Goal: Check status: Check status

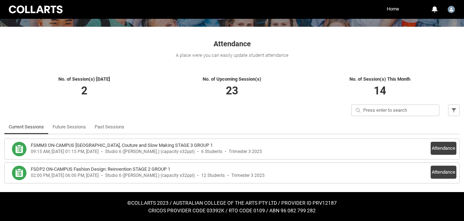
scroll to position [108, 0]
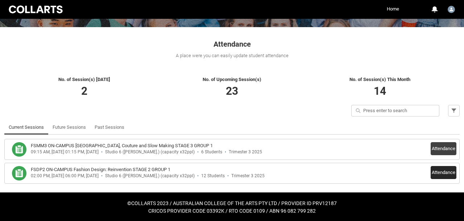
click at [439, 175] on button "Attendance" at bounding box center [443, 172] width 26 height 13
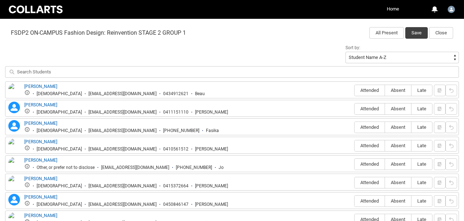
scroll to position [235, 0]
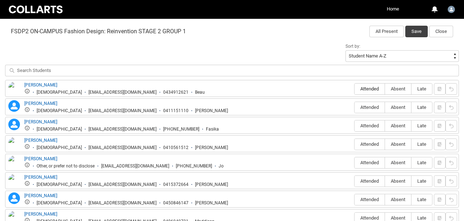
click at [359, 89] on span "Attended" at bounding box center [369, 88] width 30 height 5
click at [354, 89] on input "Attended" at bounding box center [354, 89] width 0 height 0
type lightning-radio-group "Attended"
radio input "true"
click at [363, 107] on span "Attended" at bounding box center [369, 107] width 30 height 5
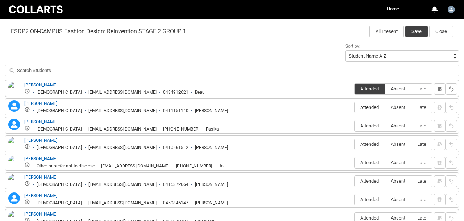
click at [354, 107] on input "Attended" at bounding box center [354, 107] width 0 height 0
type lightning-radio-group "Attended"
radio input "true"
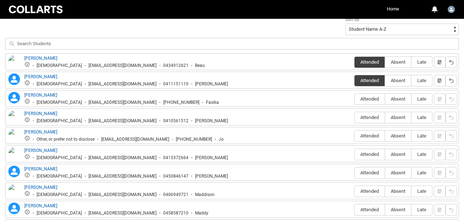
scroll to position [262, 0]
click at [392, 99] on span "Absent" at bounding box center [398, 98] width 26 height 5
click at [385, 99] on input "Absent" at bounding box center [384, 99] width 0 height 0
type lightning-radio-group "Absent"
radio input "true"
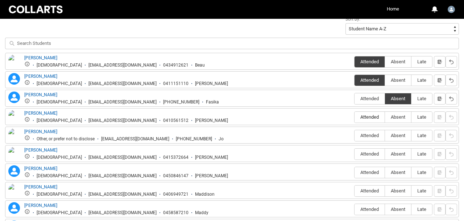
click at [365, 117] on span "Attended" at bounding box center [369, 116] width 30 height 5
click at [354, 117] on input "Attended" at bounding box center [354, 117] width 0 height 0
type lightning-radio-group "Attended"
radio input "true"
click at [363, 137] on span "Attended" at bounding box center [369, 135] width 30 height 5
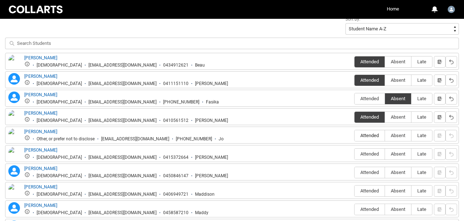
click at [354, 136] on input "Attended" at bounding box center [354, 136] width 0 height 0
type lightning-radio-group "Attended"
radio input "true"
click at [363, 156] on span "Attended" at bounding box center [369, 153] width 30 height 5
click at [354, 154] on input "Attended" at bounding box center [354, 154] width 0 height 0
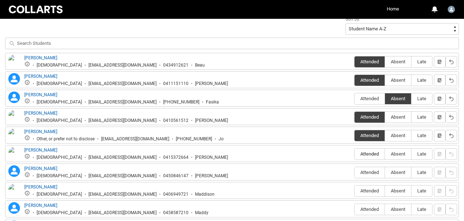
type lightning-radio-group "Attended"
radio input "true"
click at [364, 178] on label "Attended" at bounding box center [369, 172] width 30 height 11
click at [354, 173] on input "Attended" at bounding box center [354, 172] width 0 height 0
type lightning-radio-group "Attended"
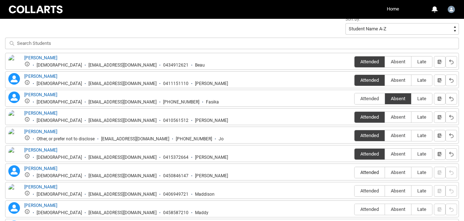
radio input "true"
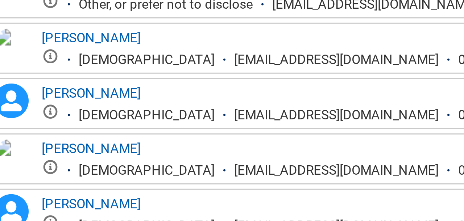
scroll to position [297, 0]
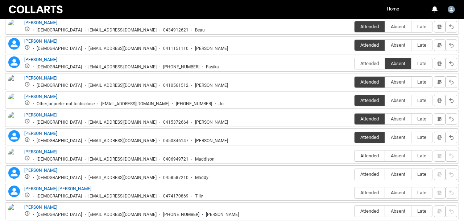
click at [371, 158] on span "Attended" at bounding box center [369, 155] width 30 height 5
click at [354, 156] on input "Attended" at bounding box center [354, 156] width 0 height 0
type lightning-radio-group "Attended"
radio input "true"
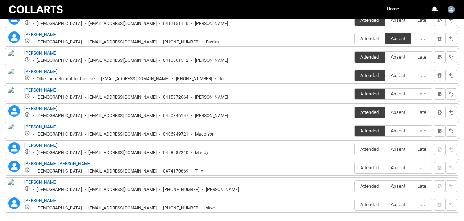
scroll to position [323, 0]
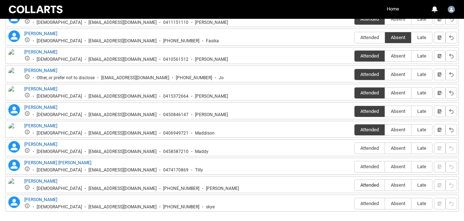
click at [378, 187] on span "Attended" at bounding box center [369, 185] width 30 height 5
click at [354, 186] on input "Attended" at bounding box center [354, 185] width 0 height 0
type lightning-radio-group "Attended"
radio input "true"
click at [365, 201] on span "Attended" at bounding box center [369, 203] width 30 height 5
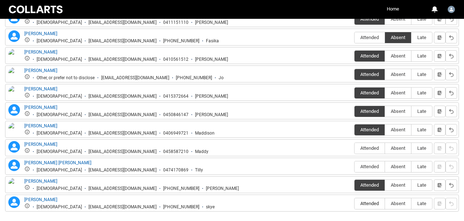
click at [354, 204] on input "Attended" at bounding box center [354, 204] width 0 height 0
type lightning-radio-group "Attended"
radio input "true"
click at [394, 149] on span "Absent" at bounding box center [398, 148] width 26 height 5
click at [385, 149] on input "Absent" at bounding box center [384, 148] width 0 height 0
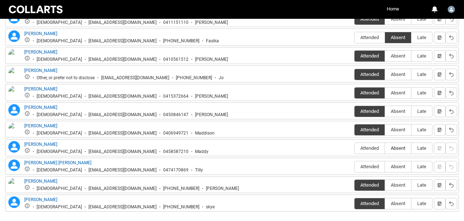
type lightning-radio-group "Absent"
radio input "true"
click at [395, 163] on label "Absent" at bounding box center [398, 167] width 26 height 11
click at [385, 167] on input "Absent" at bounding box center [384, 167] width 0 height 0
type lightning-radio-group "Absent"
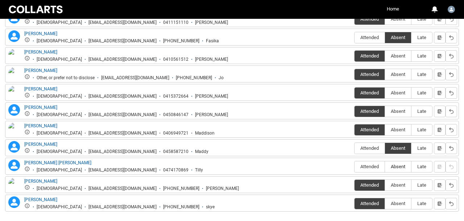
radio input "true"
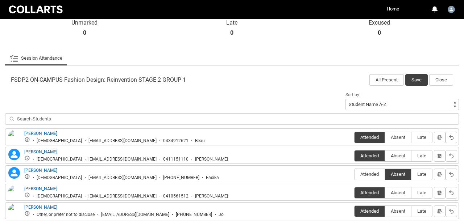
scroll to position [156, 0]
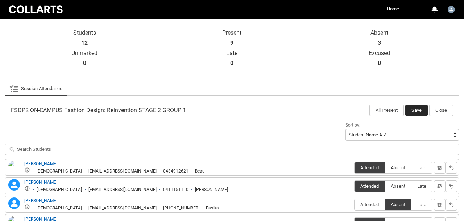
click at [418, 110] on button "Save" at bounding box center [416, 111] width 22 height 12
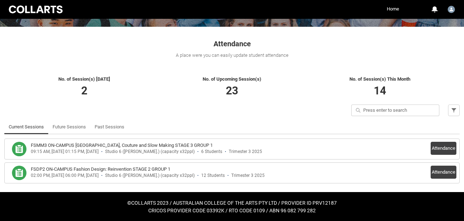
scroll to position [108, 0]
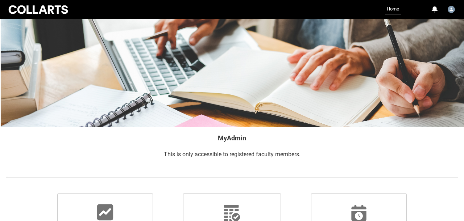
scroll to position [29, 0]
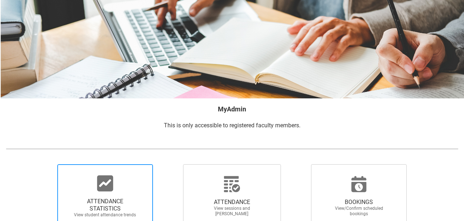
click at [105, 201] on span "ATTENDANCE STATISTICS" at bounding box center [105, 205] width 64 height 14
click at [45, 165] on input "ATTENDANCE STATISTICS View student attendance trends" at bounding box center [45, 164] width 0 height 0
radio input "true"
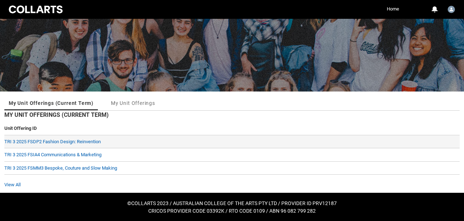
scroll to position [43, 0]
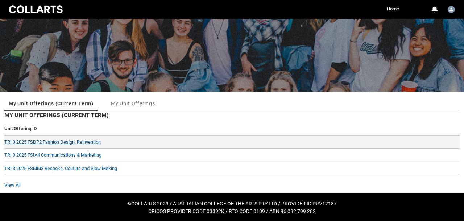
click at [93, 142] on link "TRI 3 2025 FSDP2 Fashion Design: Reinvention" at bounding box center [52, 141] width 96 height 5
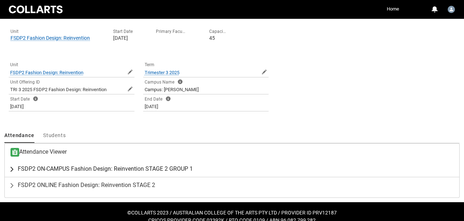
scroll to position [142, 0]
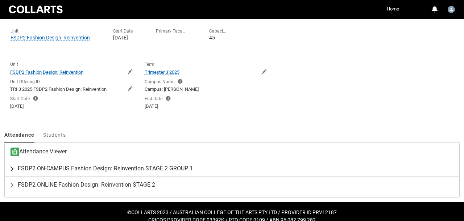
click at [153, 170] on span "FSDP2 ON-CAMPUS Fashion Design: Reinvention STAGE 2 GROUP 1" at bounding box center [105, 168] width 175 height 7
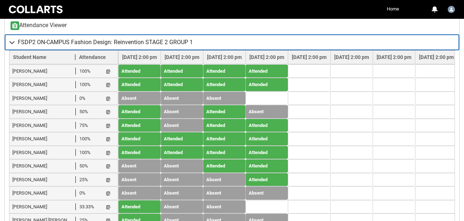
scroll to position [270, 0]
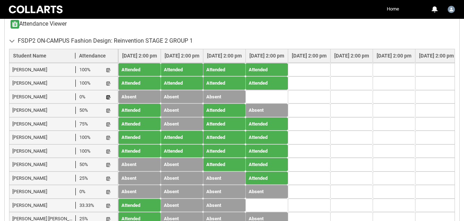
click at [108, 96] on lightning-primitive-icon "button" at bounding box center [108, 97] width 5 height 5
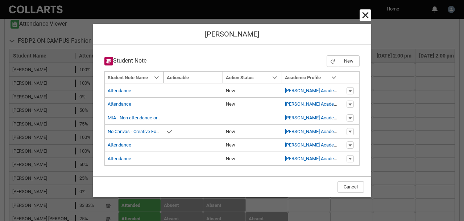
click at [365, 16] on lightning-primitive-icon "button" at bounding box center [365, 15] width 9 height 9
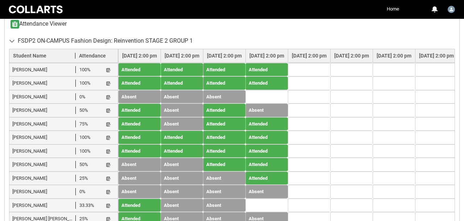
click at [330, 199] on td at bounding box center [309, 206] width 42 height 14
click at [288, 199] on td at bounding box center [266, 206] width 42 height 14
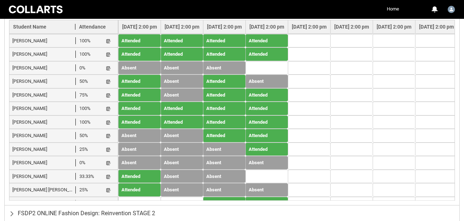
scroll to position [298, 0]
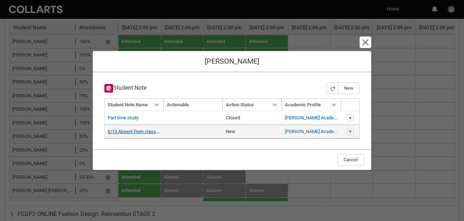
click at [126, 130] on link "6/10 Absent from class, last canvas 29/9 RM 6/10" at bounding box center [159, 131] width 103 height 5
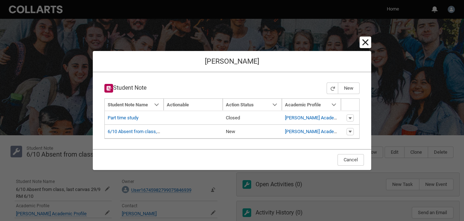
click at [363, 44] on lightning-primitive-icon "button" at bounding box center [365, 42] width 9 height 9
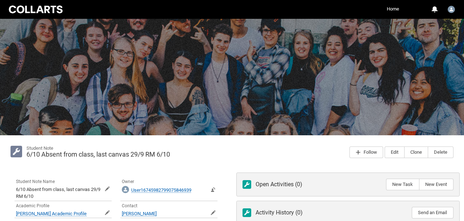
scroll to position [121, 0]
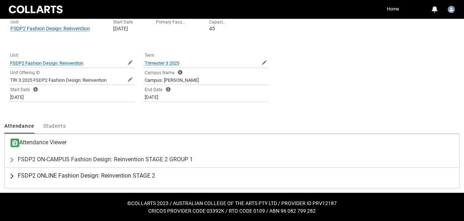
scroll to position [151, 0]
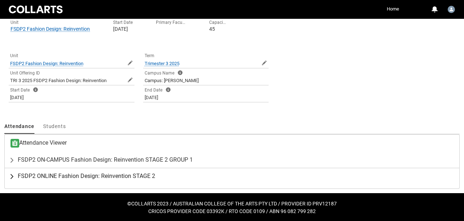
click at [74, 176] on span "FSDP2 ONLINE Fashion Design: Reinvention STAGE 2" at bounding box center [86, 176] width 137 height 7
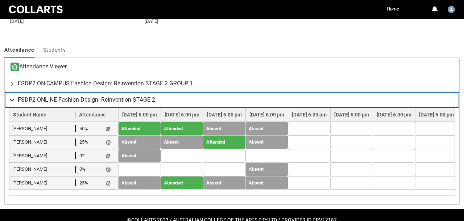
scroll to position [228, 0]
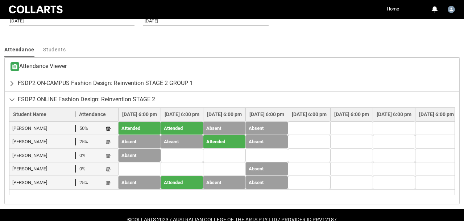
click at [109, 128] on lightning-primitive-icon "button" at bounding box center [108, 128] width 5 height 5
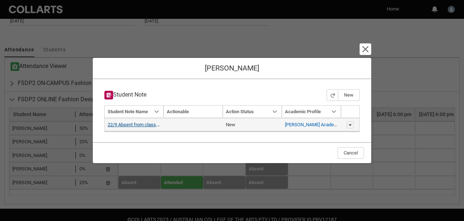
click at [125, 127] on link "22/9 Absent from class, last canvas [DATE] RM 22/09" at bounding box center [162, 124] width 109 height 5
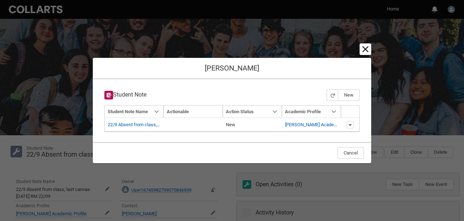
click at [364, 52] on lightning-primitive-icon "button" at bounding box center [365, 49] width 9 height 9
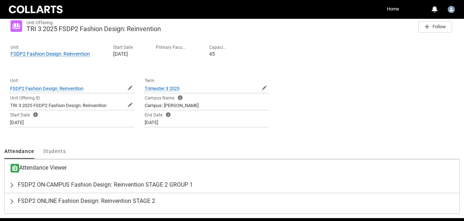
scroll to position [126, 0]
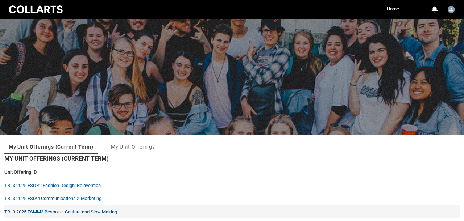
click at [92, 213] on link "TRI 3 2025 FSMM3 Bespoke, Couture and Slow Making" at bounding box center [60, 211] width 113 height 5
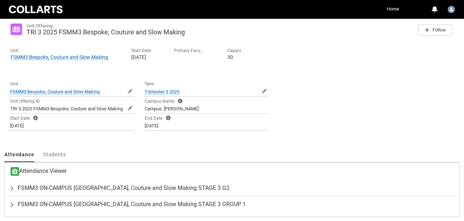
scroll to position [151, 0]
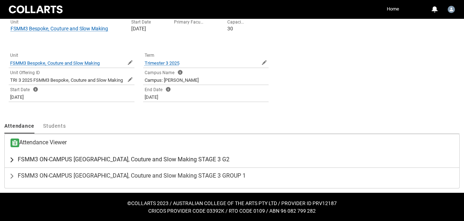
click at [178, 163] on span "FSMM3 ON-CAMPUS [GEOGRAPHIC_DATA], Couture and Slow Making STAGE 3 G2" at bounding box center [124, 159] width 212 height 7
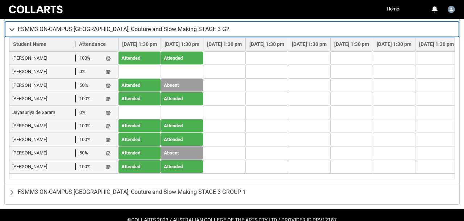
scroll to position [281, 0]
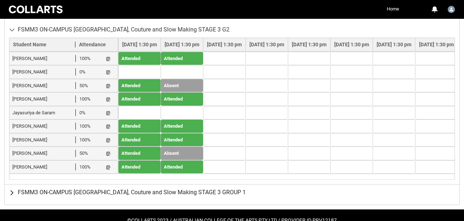
click at [72, 196] on span "FSMM3 ON-CAMPUS [GEOGRAPHIC_DATA], Couture and Slow Making STAGE 3 GROUP 1" at bounding box center [132, 192] width 228 height 7
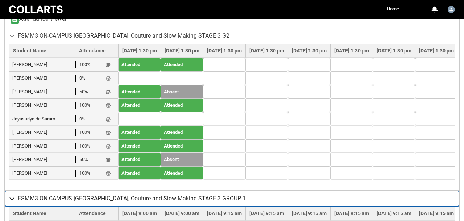
scroll to position [275, 0]
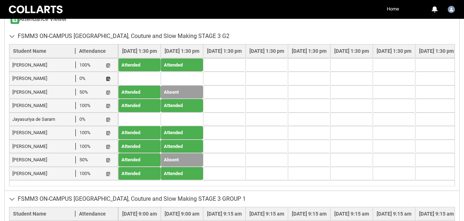
click at [109, 82] on lightning-primitive-icon "button" at bounding box center [108, 78] width 5 height 5
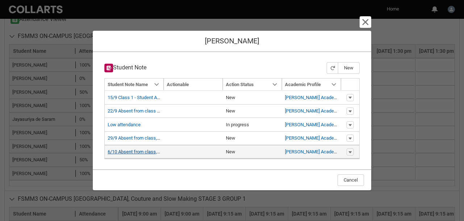
click at [144, 152] on link "6/10 Absent from class, last canvas 3/10" at bounding box center [150, 151] width 84 height 5
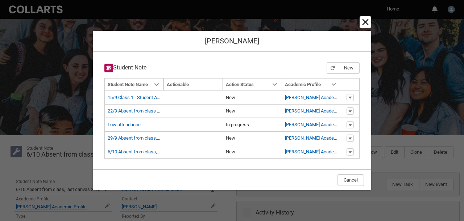
click at [364, 22] on lightning-primitive-icon "button" at bounding box center [365, 22] width 9 height 9
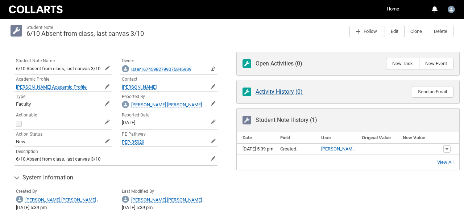
click at [263, 92] on span "Activity History" at bounding box center [274, 91] width 38 height 7
